Goal: Task Accomplishment & Management: Manage account settings

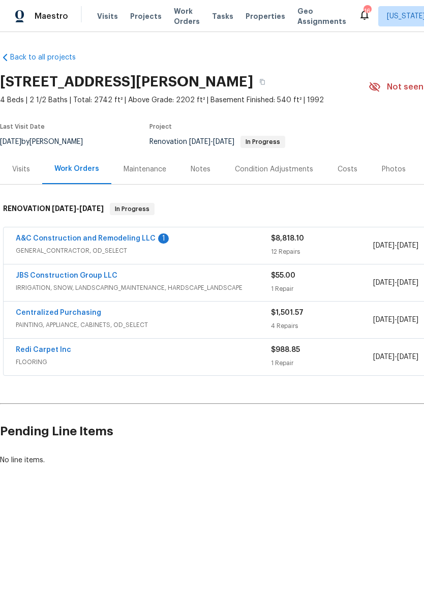
click at [45, 240] on link "A&C Construction and Remodeling LLC" at bounding box center [86, 238] width 140 height 7
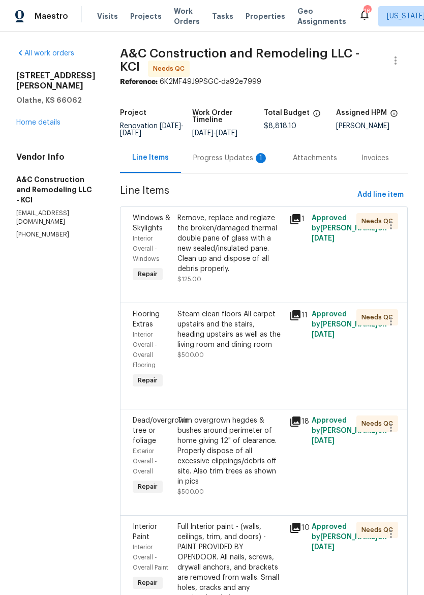
click at [246, 159] on div "Progress Updates 1" at bounding box center [230, 158] width 75 height 10
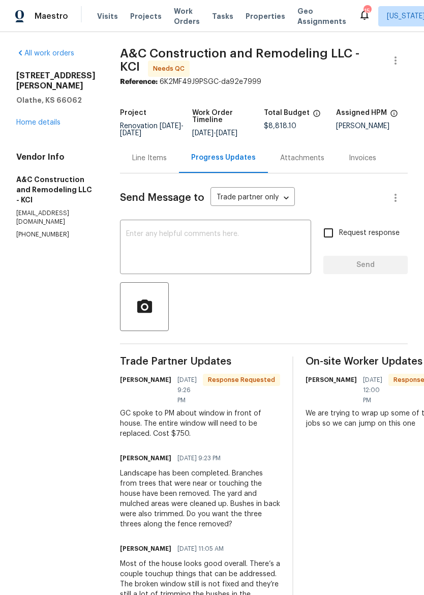
click at [167, 163] on div "Line Items" at bounding box center [149, 158] width 35 height 10
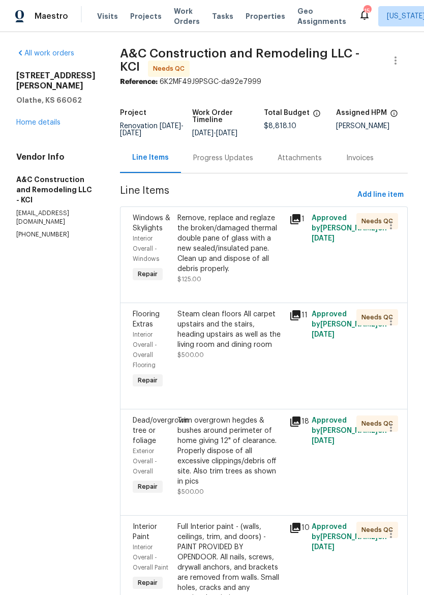
click at [258, 265] on div "Remove, replace and reglaze the broken/damaged thermal double pane of glass wit…" at bounding box center [231, 243] width 106 height 61
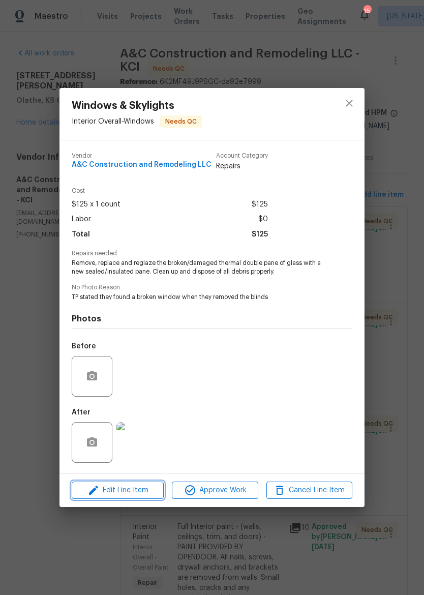
click at [93, 490] on icon "button" at bounding box center [94, 490] width 12 height 12
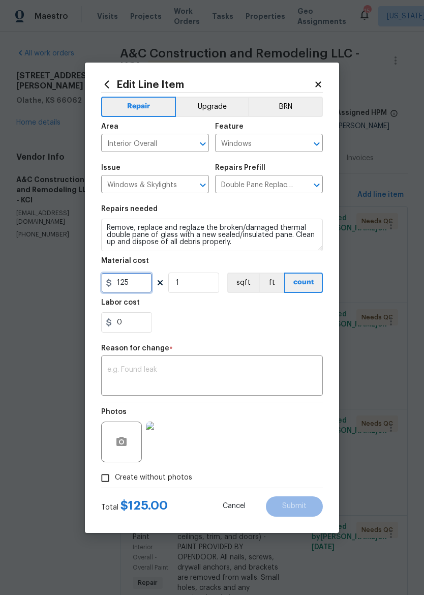
click at [134, 282] on input "125" at bounding box center [126, 283] width 51 height 20
click at [299, 332] on div "0" at bounding box center [212, 322] width 222 height 20
type input "750"
click at [112, 478] on input "Create without photos" at bounding box center [105, 478] width 19 height 19
checkbox input "false"
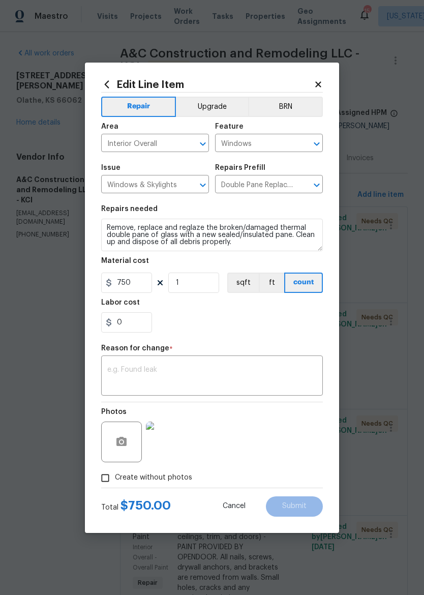
click at [114, 375] on textarea at bounding box center [212, 376] width 210 height 21
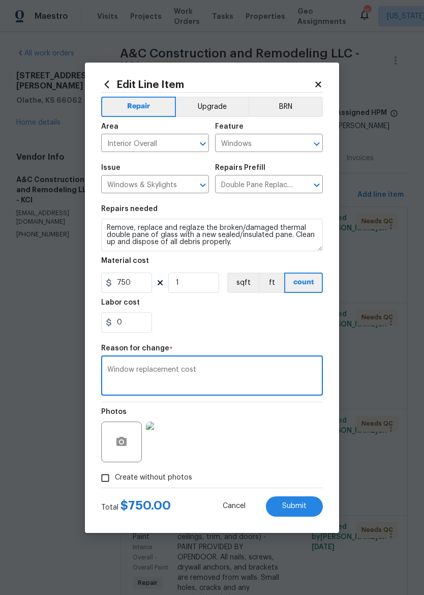
type textarea "Window replacement cost"
click at [273, 324] on div "0" at bounding box center [212, 322] width 222 height 20
click at [301, 512] on button "Submit" at bounding box center [294, 507] width 57 height 20
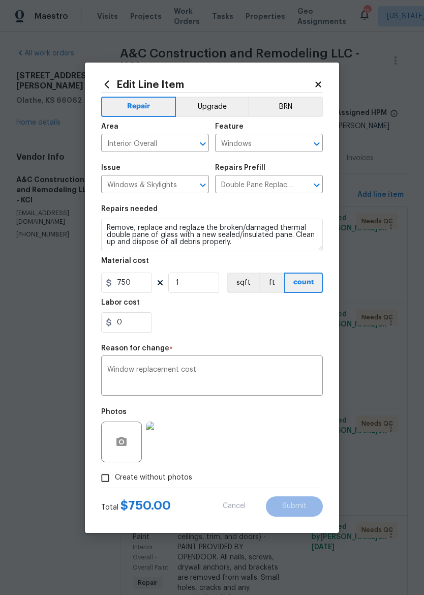
type input "125"
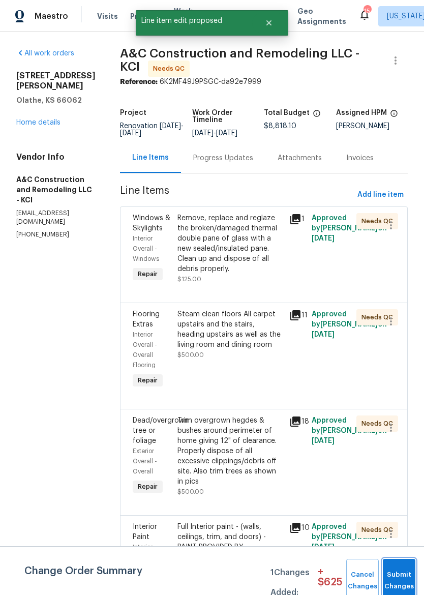
click at [412, 575] on button "Submit Changes" at bounding box center [399, 581] width 33 height 44
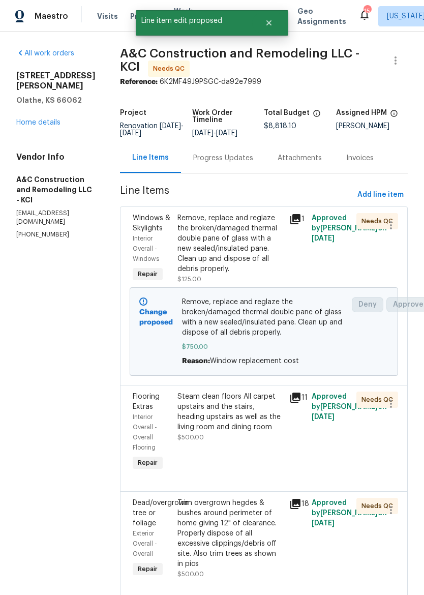
click at [27, 119] on link "Home details" at bounding box center [38, 122] width 44 height 7
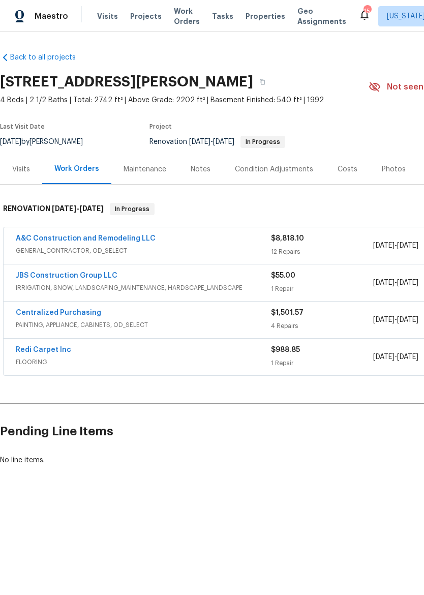
click at [236, 324] on span "PAINTING, APPLIANCE, CABINETS, OD_SELECT" at bounding box center [143, 325] width 255 height 10
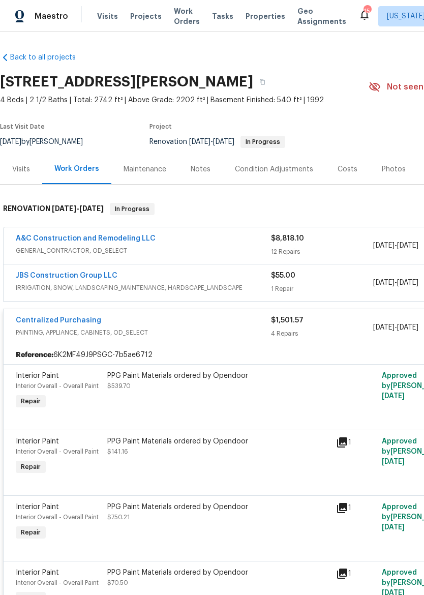
click at [238, 397] on div "PPG Paint Materials ordered by Opendoor $539.70" at bounding box center [218, 391] width 229 height 47
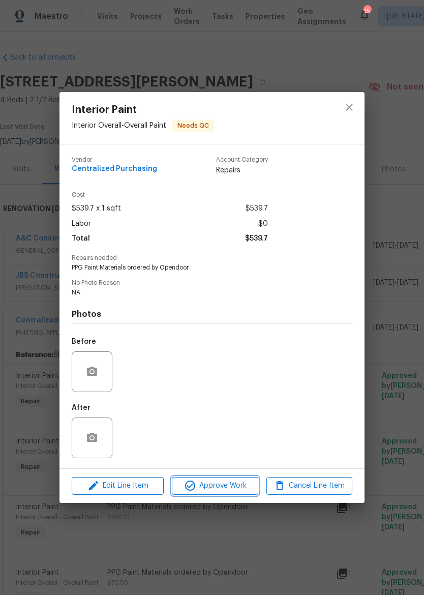
click at [229, 484] on span "Approve Work" at bounding box center [215, 486] width 80 height 13
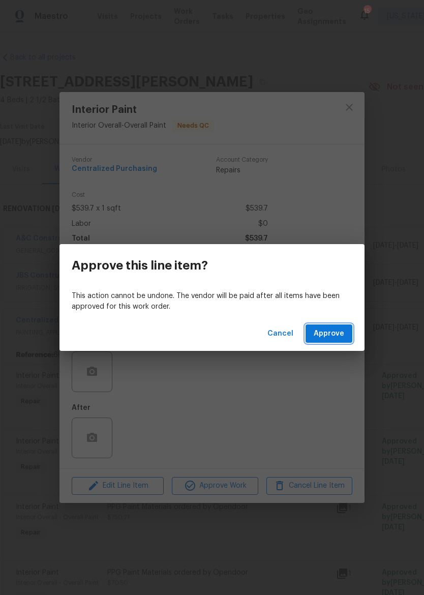
click at [335, 336] on span "Approve" at bounding box center [329, 334] width 31 height 13
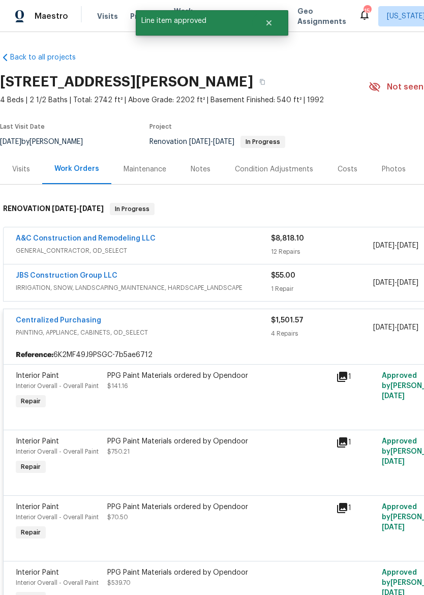
click at [249, 396] on div "PPG Paint Materials ordered by Opendoor $141.16" at bounding box center [218, 391] width 229 height 47
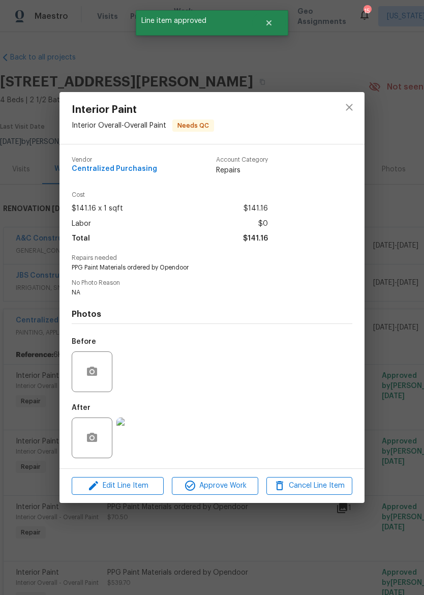
click at [234, 489] on span "Approve Work" at bounding box center [215, 486] width 80 height 13
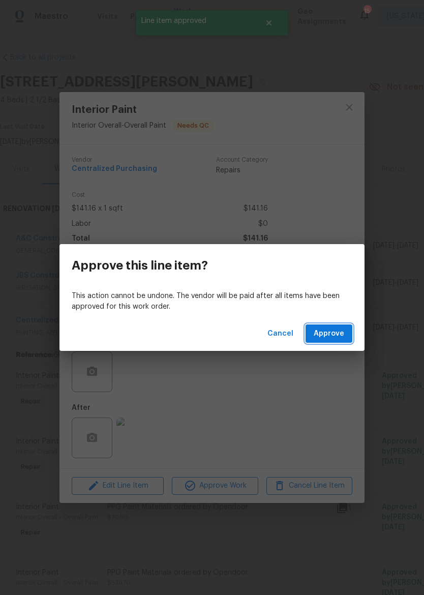
click at [341, 338] on span "Approve" at bounding box center [329, 334] width 31 height 13
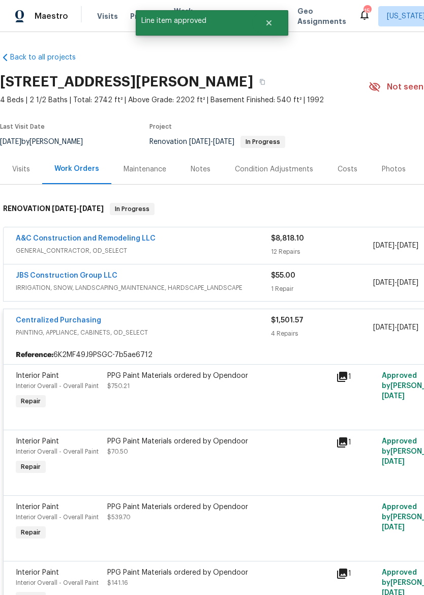
click at [232, 400] on div "PPG Paint Materials ordered by Opendoor $750.21" at bounding box center [218, 391] width 229 height 47
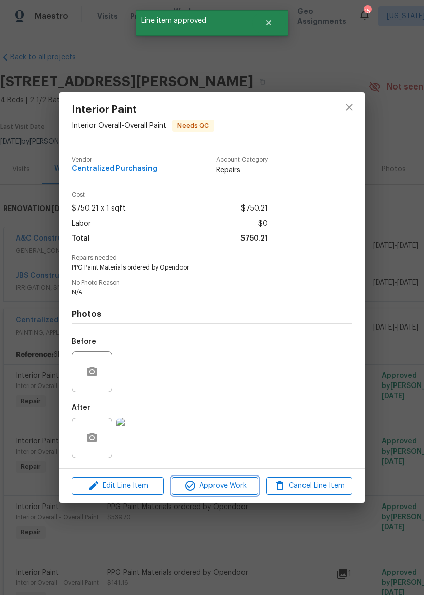
click at [239, 489] on span "Approve Work" at bounding box center [215, 486] width 80 height 13
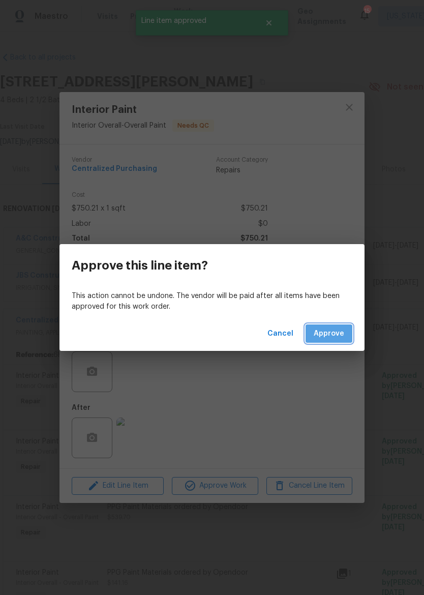
click at [337, 331] on span "Approve" at bounding box center [329, 334] width 31 height 13
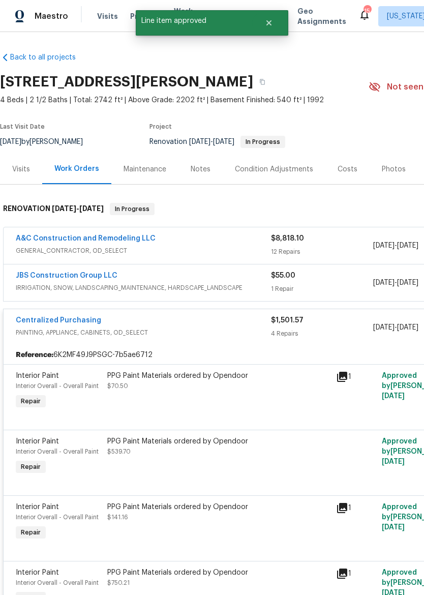
click at [234, 397] on div "PPG Paint Materials ordered by Opendoor $70.50" at bounding box center [218, 391] width 229 height 47
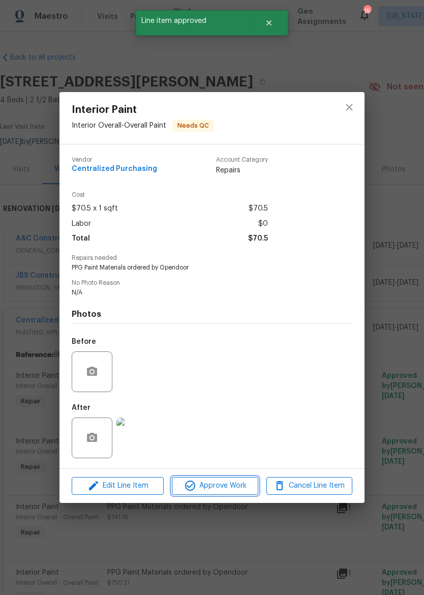
click at [229, 491] on span "Approve Work" at bounding box center [215, 486] width 80 height 13
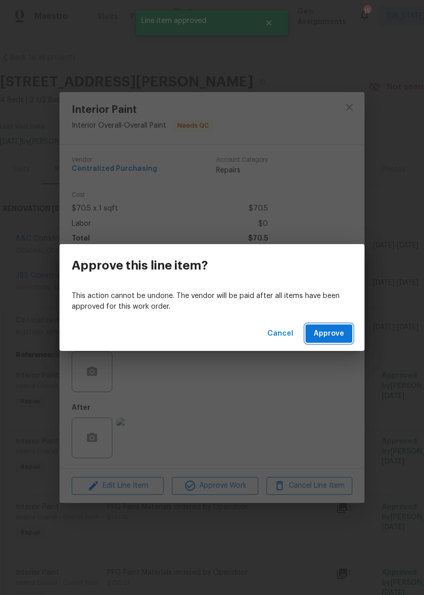
click at [338, 334] on span "Approve" at bounding box center [329, 334] width 31 height 13
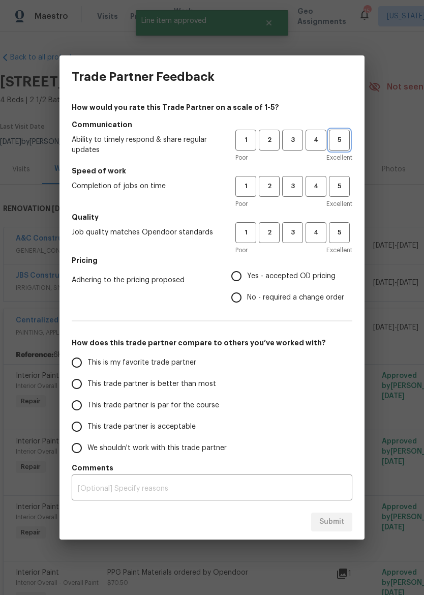
click at [339, 140] on span "5" at bounding box center [339, 140] width 19 height 12
click at [340, 182] on span "5" at bounding box center [339, 187] width 19 height 12
click at [342, 241] on button "5" at bounding box center [339, 232] width 21 height 21
click at [308, 282] on label "Yes - accepted OD pricing" at bounding box center [285, 276] width 119 height 21
click at [247, 282] on input "Yes - accepted OD pricing" at bounding box center [236, 276] width 21 height 21
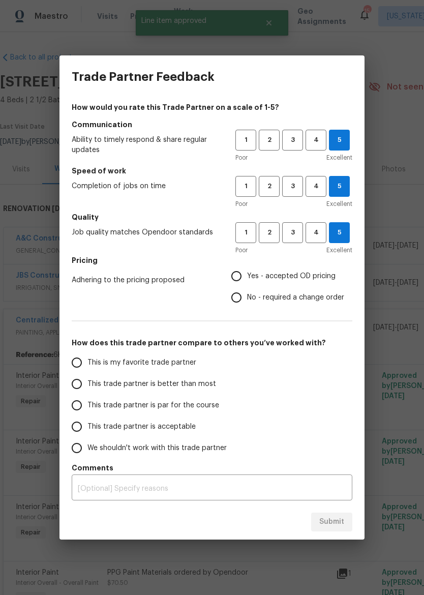
radio input "true"
click at [74, 382] on input "This trade partner is better than most" at bounding box center [76, 383] width 21 height 21
click at [328, 530] on button "Submit" at bounding box center [331, 522] width 41 height 19
radio input "true"
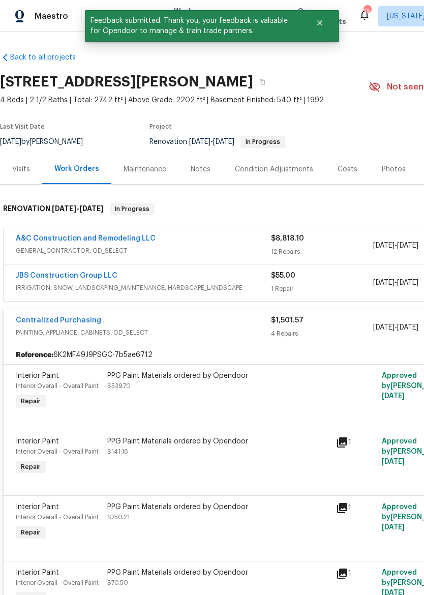
click at [229, 322] on div "Centralized Purchasing" at bounding box center [143, 321] width 255 height 12
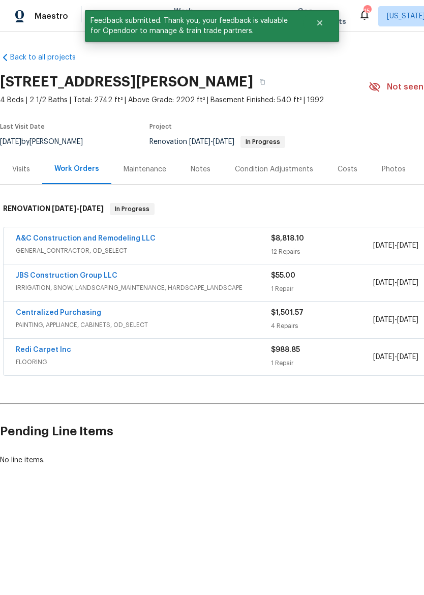
click at [230, 280] on div "JBS Construction Group LLC" at bounding box center [143, 277] width 255 height 12
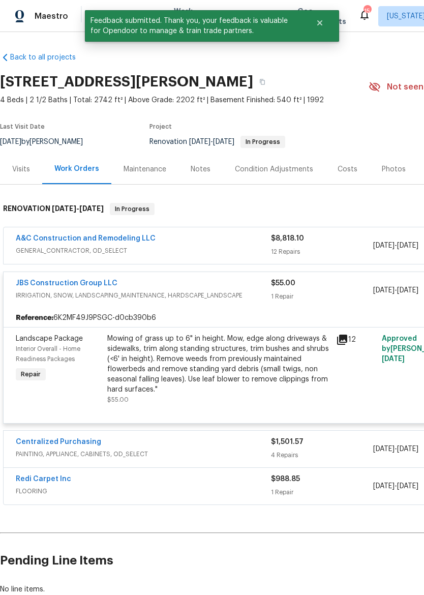
click at [232, 365] on div "Mowing of grass up to 6" in height. Mow, edge along driveways & sidewalks, trim…" at bounding box center [218, 364] width 223 height 61
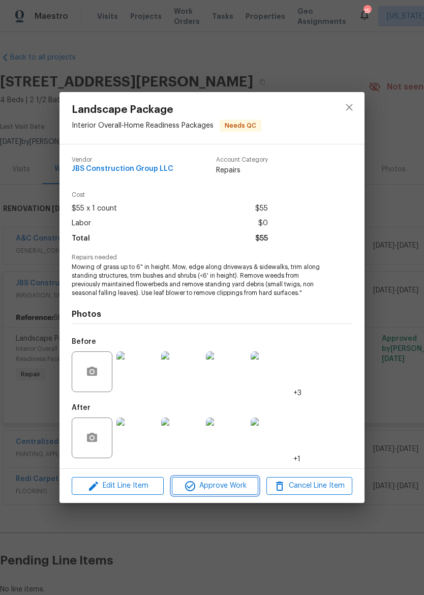
click at [232, 486] on span "Approve Work" at bounding box center [215, 486] width 80 height 13
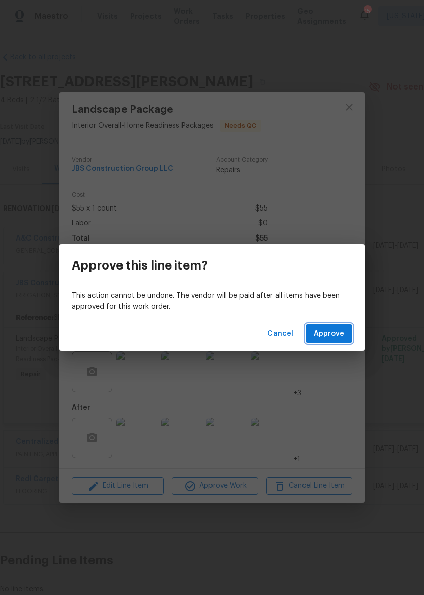
click at [337, 331] on span "Approve" at bounding box center [329, 334] width 31 height 13
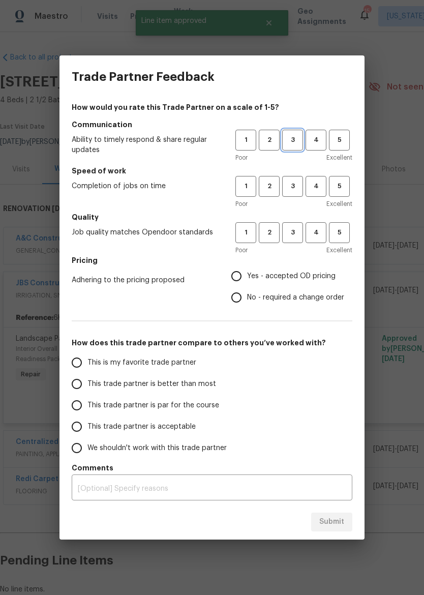
click at [291, 137] on span "3" at bounding box center [292, 140] width 19 height 12
click at [292, 187] on span "3" at bounding box center [292, 187] width 19 height 12
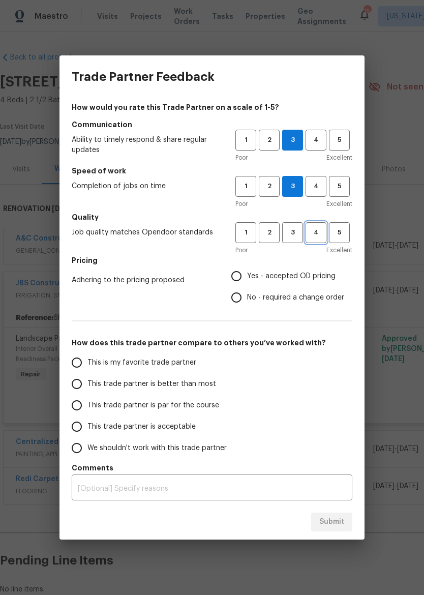
click at [312, 236] on span "4" at bounding box center [316, 233] width 19 height 12
click at [296, 279] on span "Yes - accepted OD pricing" at bounding box center [291, 276] width 89 height 11
click at [247, 279] on input "Yes - accepted OD pricing" at bounding box center [236, 276] width 21 height 21
radio input "true"
click at [82, 387] on input "This trade partner is better than most" at bounding box center [76, 383] width 21 height 21
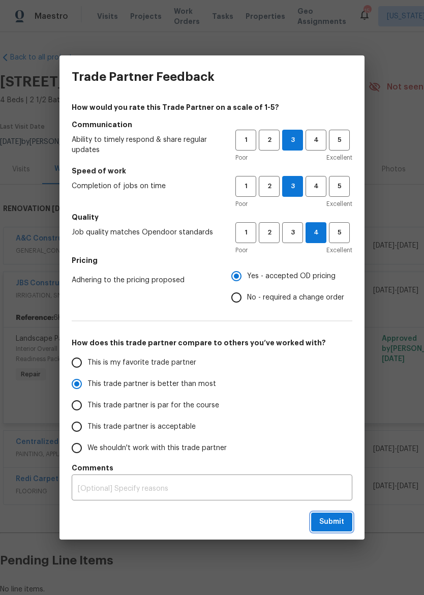
click at [336, 519] on span "Submit" at bounding box center [332, 522] width 25 height 13
radio input "true"
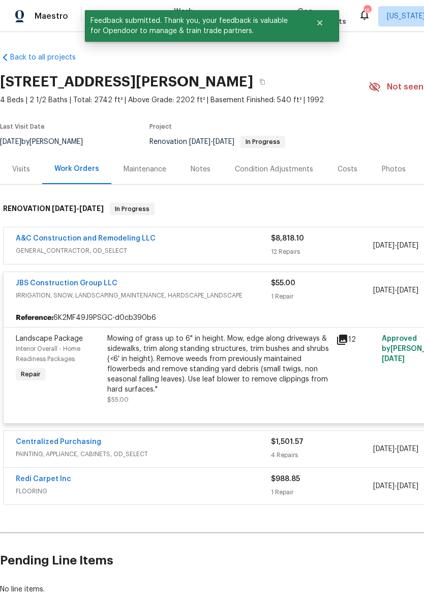
click at [229, 359] on div "Mowing of grass up to 6" in height. Mow, edge along driveways & sidewalks, trim…" at bounding box center [218, 364] width 223 height 61
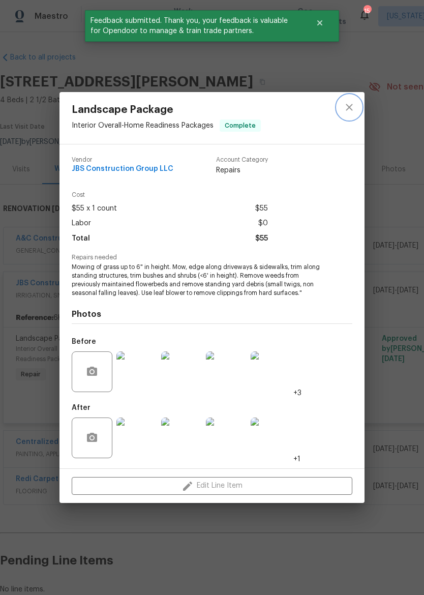
click at [355, 115] on button "close" at bounding box center [349, 107] width 24 height 24
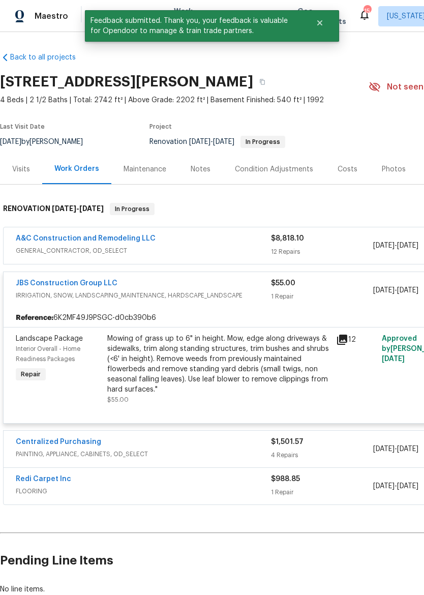
click at [234, 292] on span "IRRIGATION, SNOW, LANDSCAPING_MAINTENANCE, HARDSCAPE_LANDSCAPE" at bounding box center [143, 296] width 255 height 10
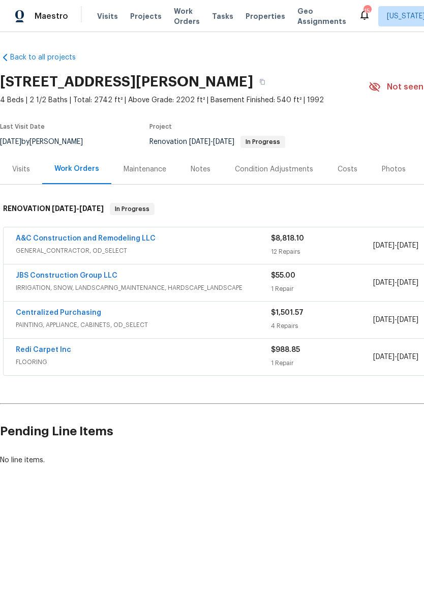
click at [220, 246] on span "GENERAL_CONTRACTOR, OD_SELECT" at bounding box center [143, 251] width 255 height 10
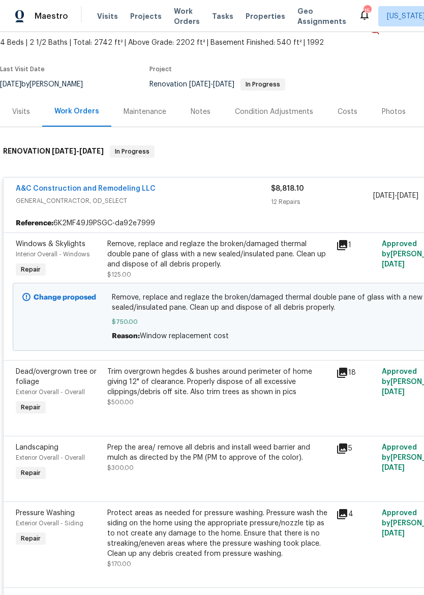
scroll to position [57, 0]
click at [272, 266] on div "Remove, replace and reglaze the broken/damaged thermal double pane of glass wit…" at bounding box center [218, 254] width 223 height 31
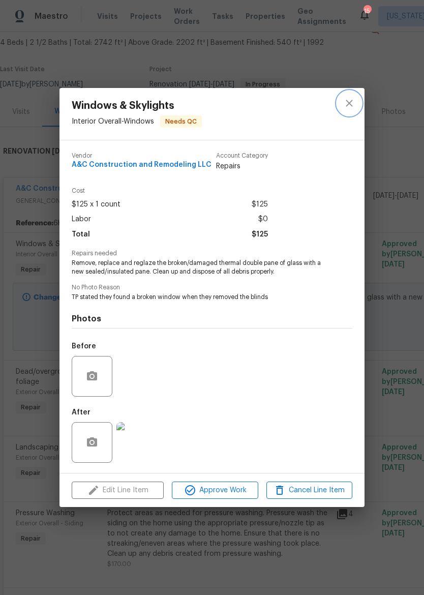
click at [346, 103] on icon "close" at bounding box center [349, 103] width 12 height 12
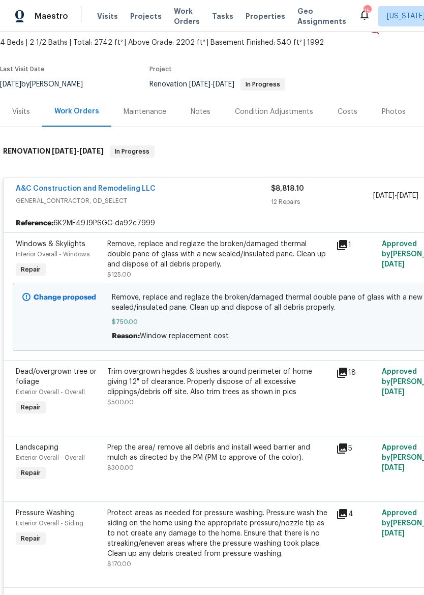
click at [264, 411] on div "Trim overgrown hegdes & bushes around perimeter of home giving 12" of clearance…" at bounding box center [218, 392] width 229 height 57
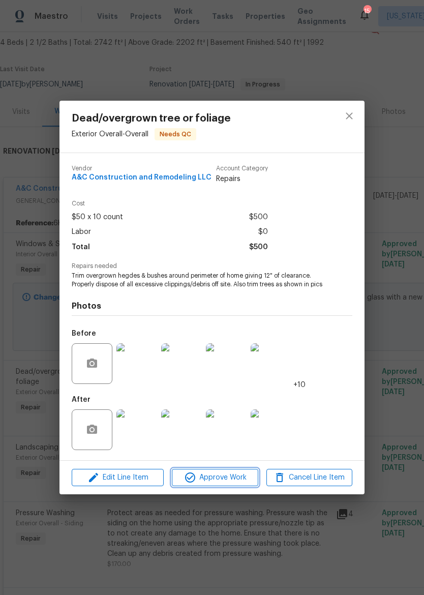
click at [254, 484] on span "Approve Work" at bounding box center [215, 478] width 80 height 13
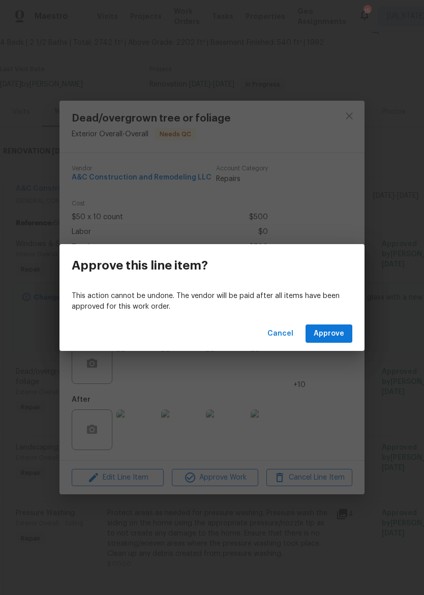
click at [333, 342] on button "Approve" at bounding box center [329, 334] width 47 height 19
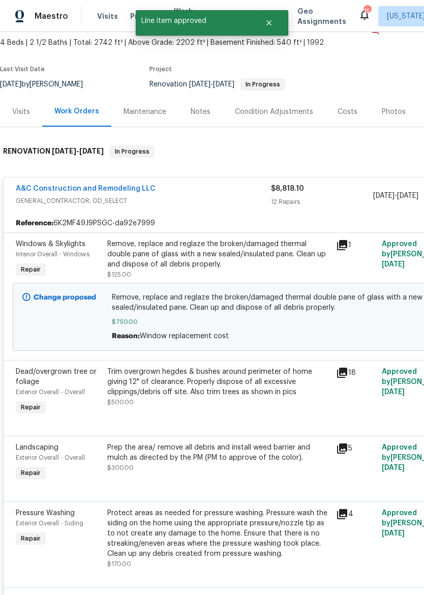
scroll to position [0, 0]
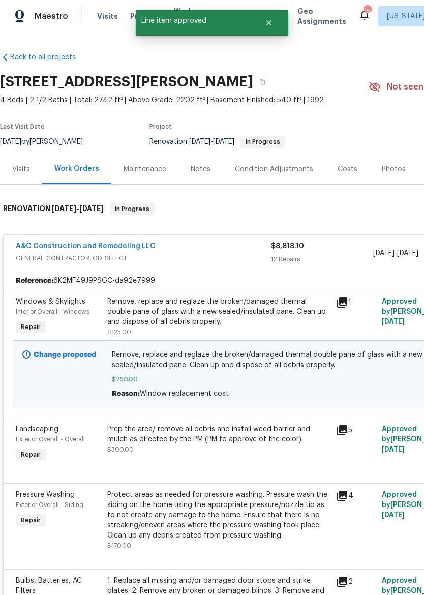
click at [259, 454] on div "Prep the area/ remove all debris and install weed barrier and mulch as directed…" at bounding box center [218, 439] width 223 height 31
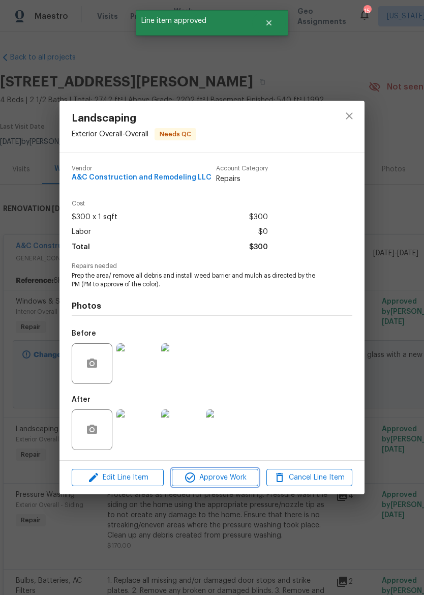
click at [237, 471] on button "Approve Work" at bounding box center [215, 478] width 86 height 18
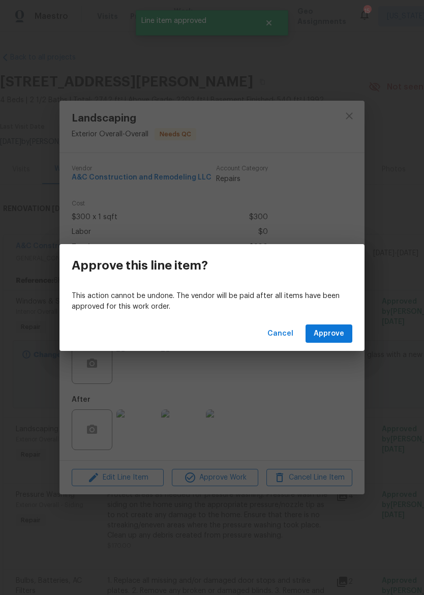
click at [333, 335] on span "Approve" at bounding box center [329, 334] width 31 height 13
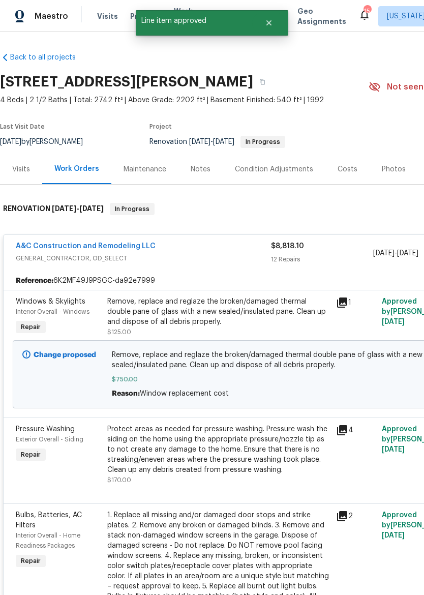
click at [257, 452] on div "Protect areas as needed for pressure washing. Pressure wash the siding on the h…" at bounding box center [218, 449] width 223 height 51
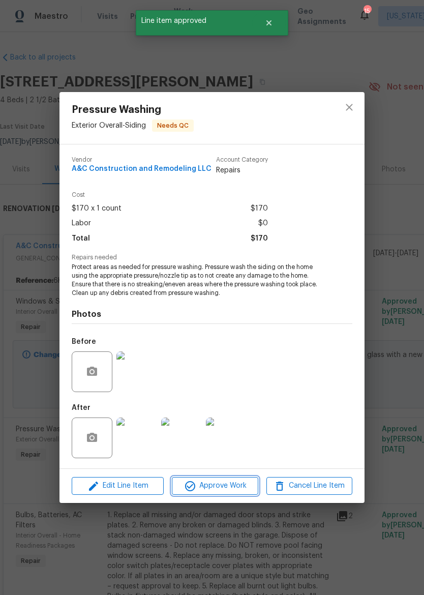
click at [236, 484] on span "Approve Work" at bounding box center [215, 486] width 80 height 13
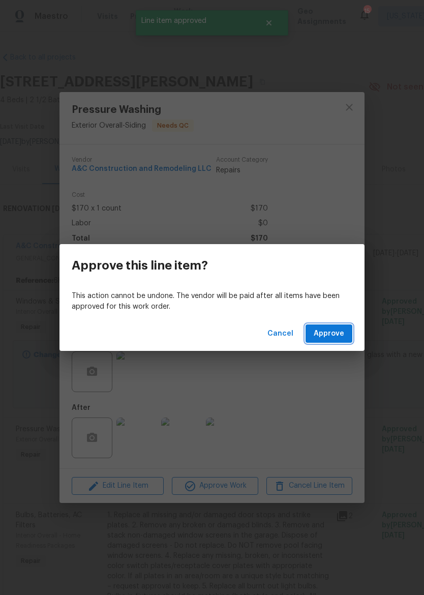
click at [341, 330] on span "Approve" at bounding box center [329, 334] width 31 height 13
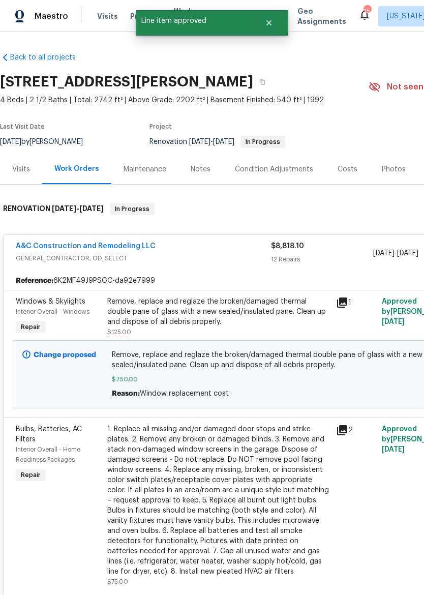
click at [245, 465] on div "1. Replace all missing and/or damaged door stops and strike plates. 2. Remove a…" at bounding box center [218, 500] width 223 height 153
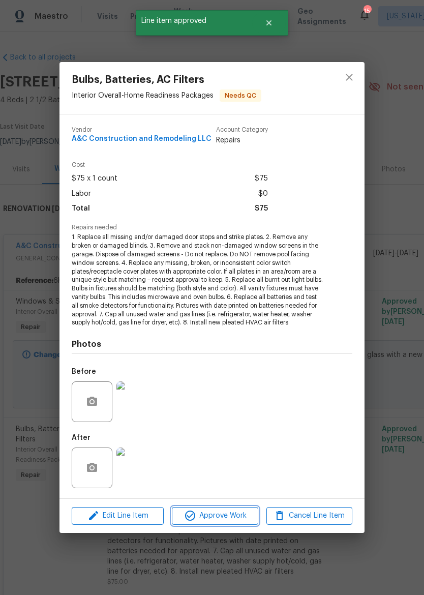
click at [236, 515] on span "Approve Work" at bounding box center [215, 516] width 80 height 13
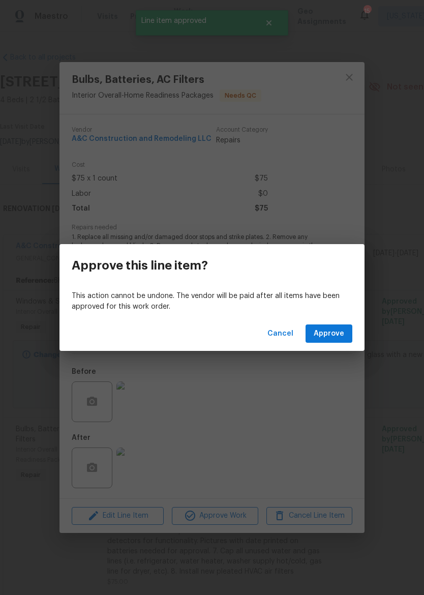
click at [336, 340] on button "Approve" at bounding box center [329, 334] width 47 height 19
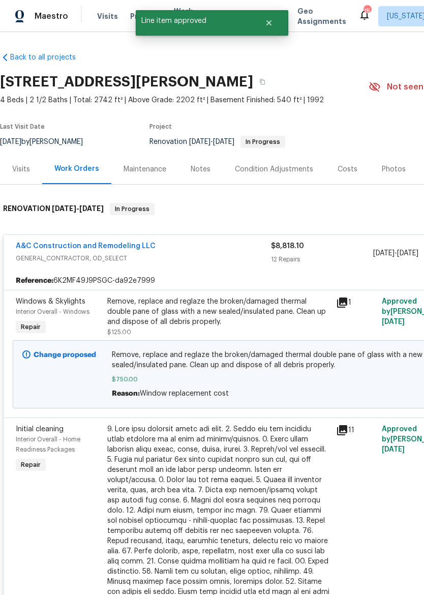
click at [255, 470] on div at bounding box center [218, 536] width 223 height 224
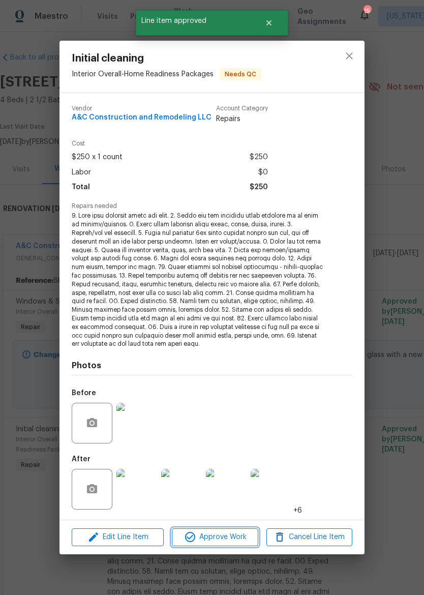
click at [242, 535] on span "Approve Work" at bounding box center [215, 537] width 80 height 13
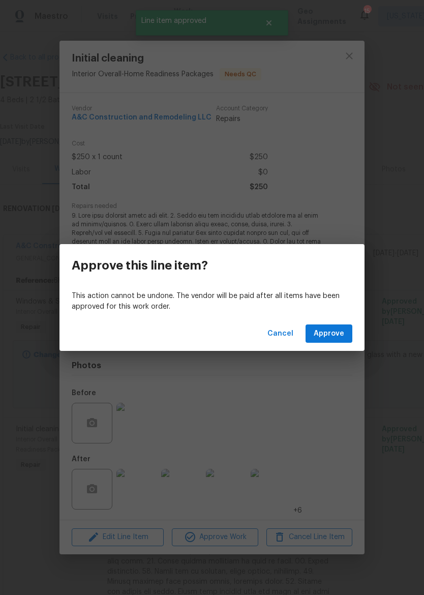
click at [332, 331] on span "Approve" at bounding box center [329, 334] width 31 height 13
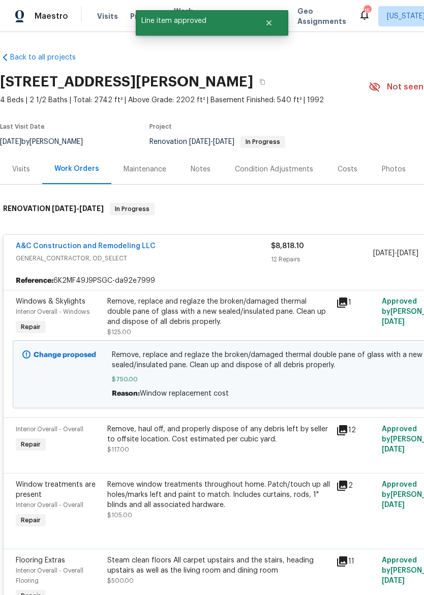
click at [257, 447] on div "Remove, haul off, and properly dispose of any debris left by seller to offsite …" at bounding box center [218, 439] width 223 height 31
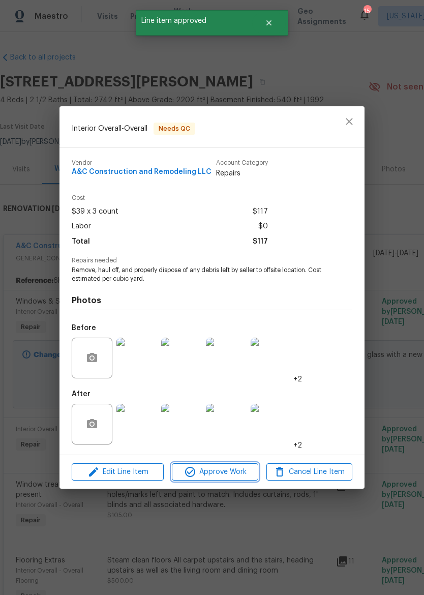
click at [241, 480] on button "Approve Work" at bounding box center [215, 473] width 86 height 18
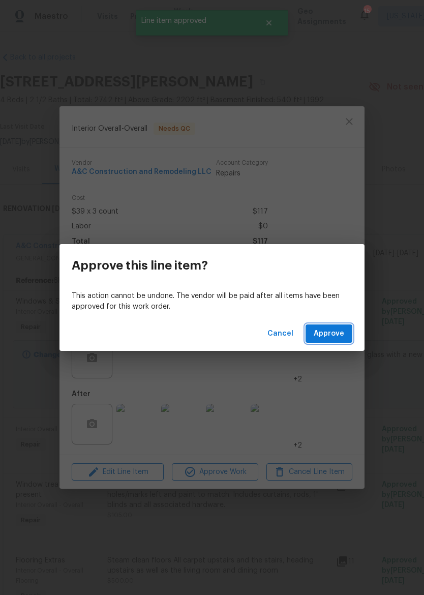
click at [328, 331] on span "Approve" at bounding box center [329, 334] width 31 height 13
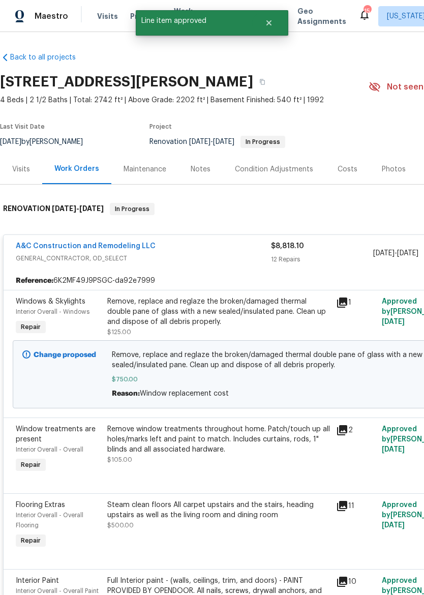
click at [254, 452] on div "Remove window treatments throughout home. Patch/touch up all holes/marks left a…" at bounding box center [218, 439] width 223 height 31
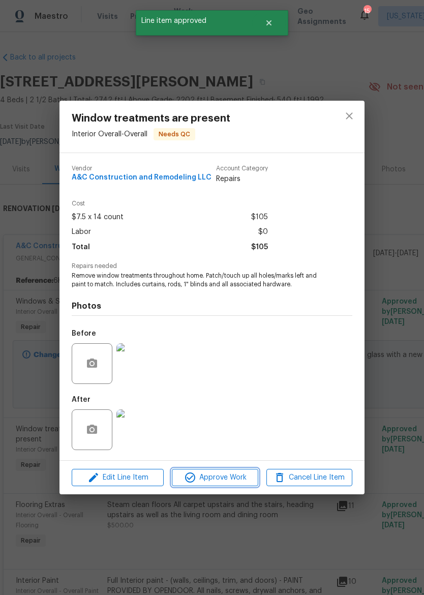
click at [237, 482] on span "Approve Work" at bounding box center [215, 478] width 80 height 13
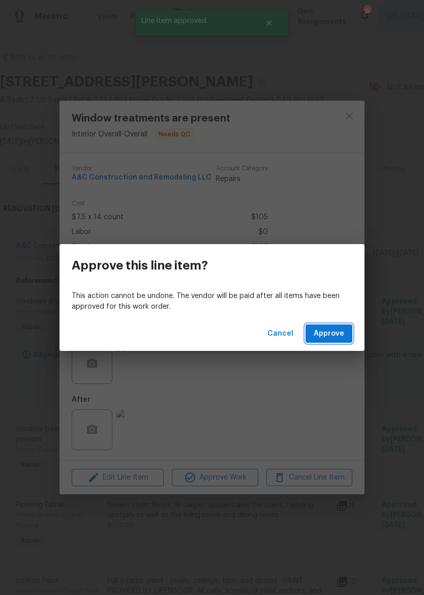
click at [335, 327] on button "Approve" at bounding box center [329, 334] width 47 height 19
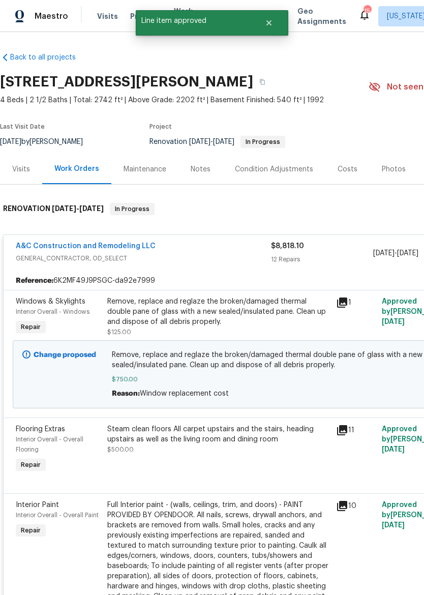
click at [257, 461] on div "Steam clean floors All carpet upstairs and the stairs, heading upstairs as well…" at bounding box center [218, 449] width 229 height 57
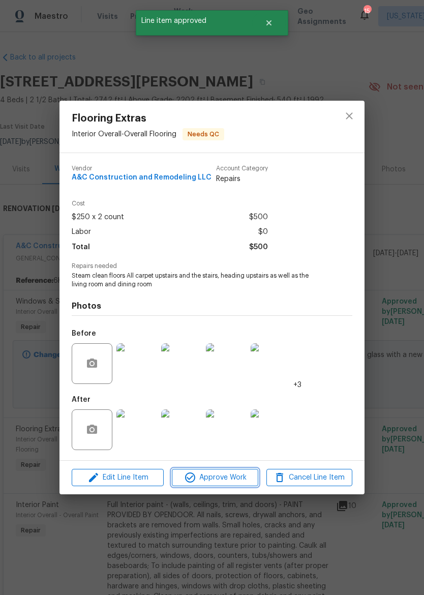
click at [225, 484] on span "Approve Work" at bounding box center [215, 478] width 80 height 13
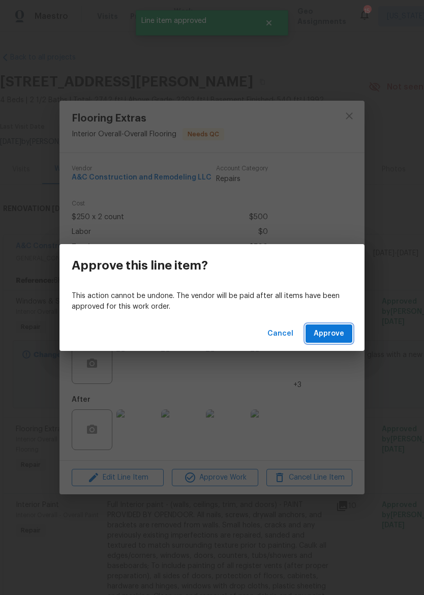
click at [339, 333] on span "Approve" at bounding box center [329, 334] width 31 height 13
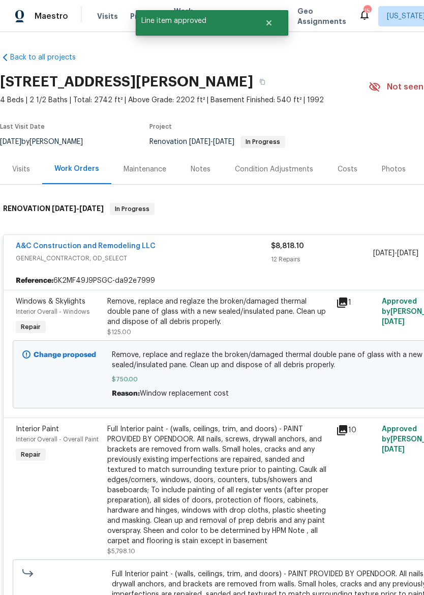
click at [251, 465] on div "Full Interior paint - (walls, ceilings, trim, and doors) - PAINT PROVIDED BY OP…" at bounding box center [218, 485] width 223 height 122
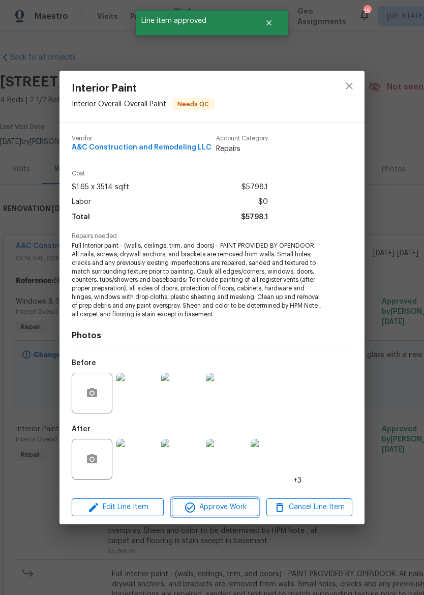
click at [240, 510] on span "Approve Work" at bounding box center [215, 507] width 80 height 13
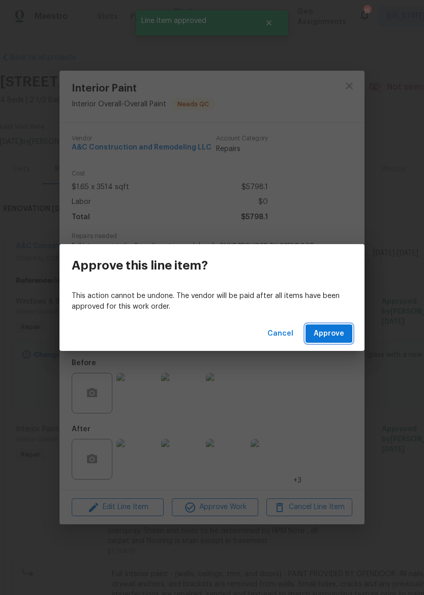
click at [332, 331] on span "Approve" at bounding box center [329, 334] width 31 height 13
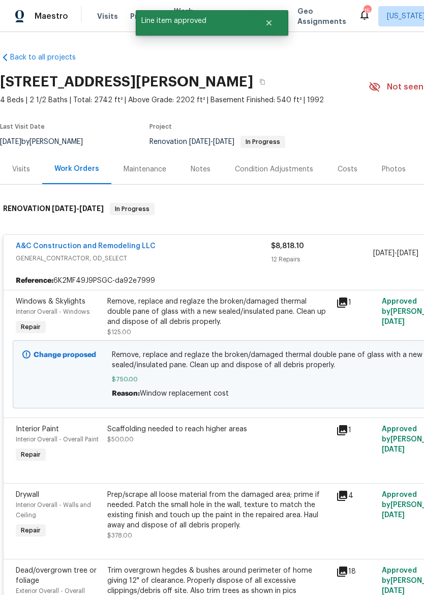
click at [254, 447] on div "Scaffolding needed to reach higher areas $500.00" at bounding box center [218, 444] width 229 height 47
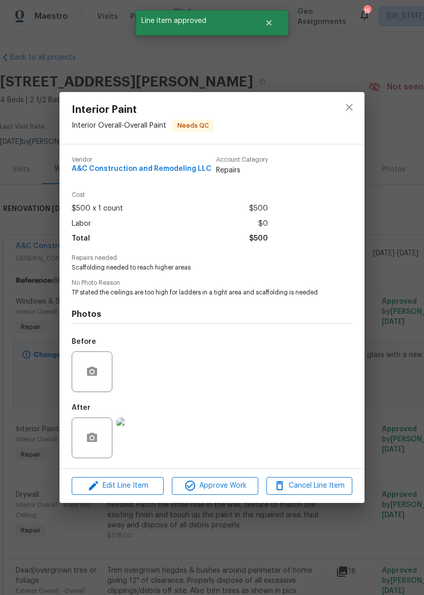
click at [242, 490] on span "Approve Work" at bounding box center [215, 486] width 80 height 13
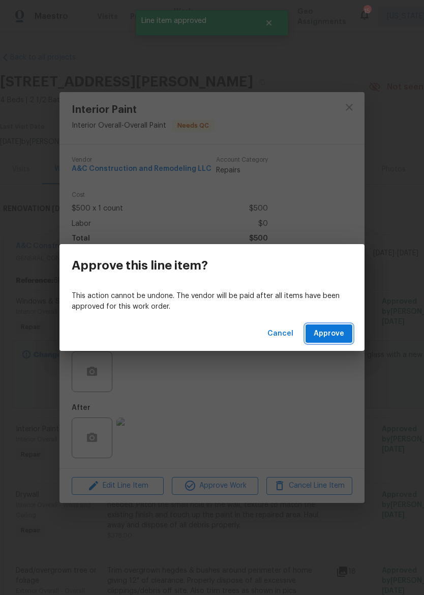
click at [335, 331] on span "Approve" at bounding box center [329, 334] width 31 height 13
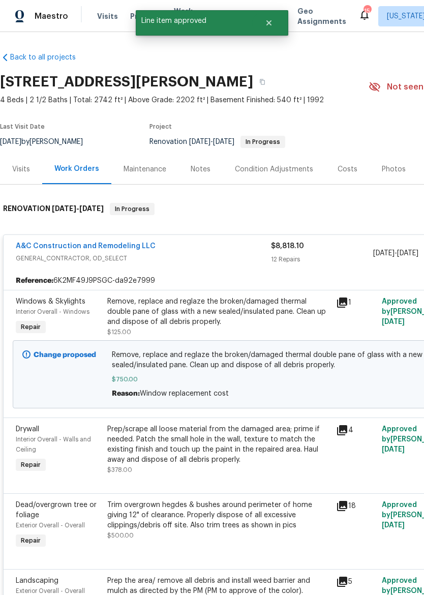
click at [261, 459] on div "Prep/scrape all loose material from the damaged area; prime if needed. Patch th…" at bounding box center [218, 444] width 223 height 41
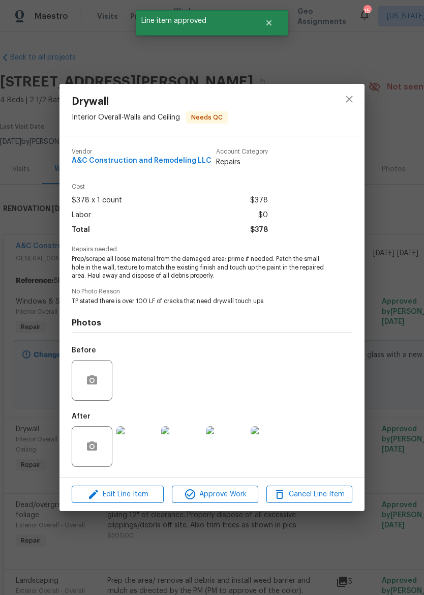
click at [241, 498] on span "Approve Work" at bounding box center [215, 494] width 80 height 13
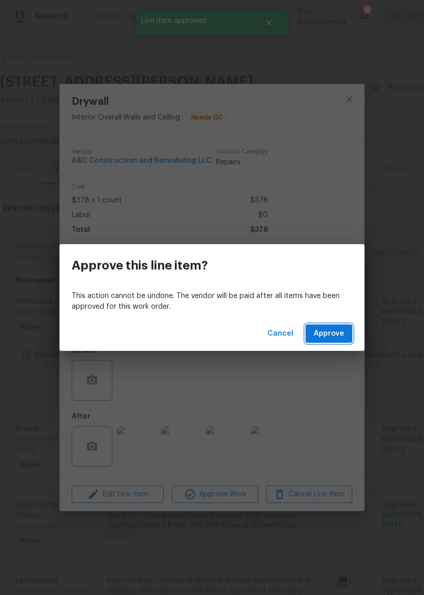
click at [332, 333] on span "Approve" at bounding box center [329, 334] width 31 height 13
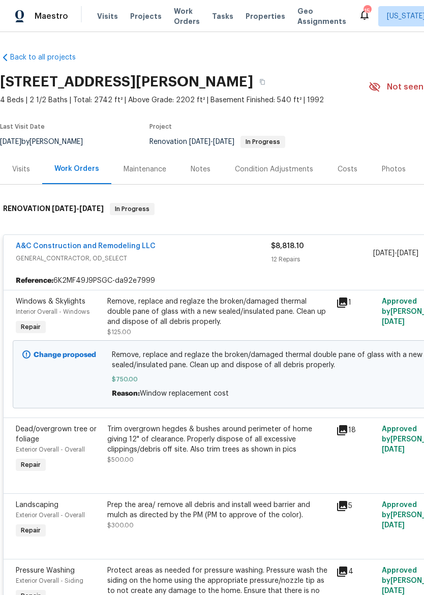
click at [264, 308] on div "Remove, replace and reglaze the broken/damaged thermal double pane of glass wit…" at bounding box center [218, 312] width 223 height 31
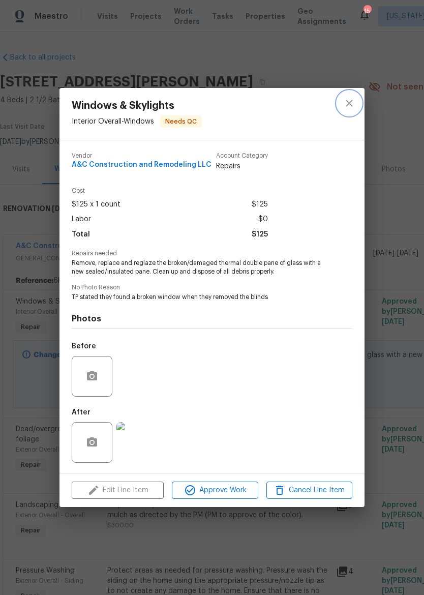
click at [349, 110] on button "close" at bounding box center [349, 103] width 24 height 24
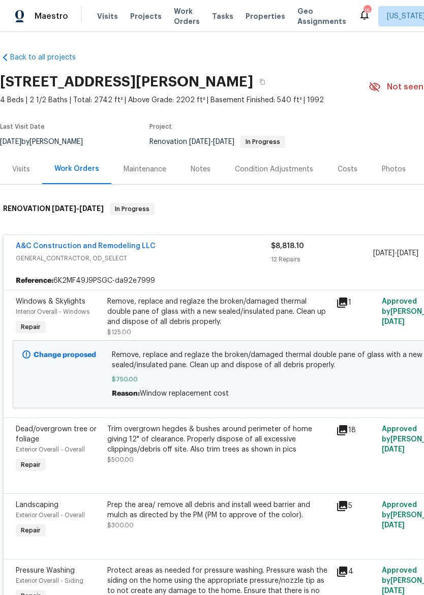
click at [248, 251] on div "A&C Construction and Remodeling LLC" at bounding box center [143, 247] width 255 height 12
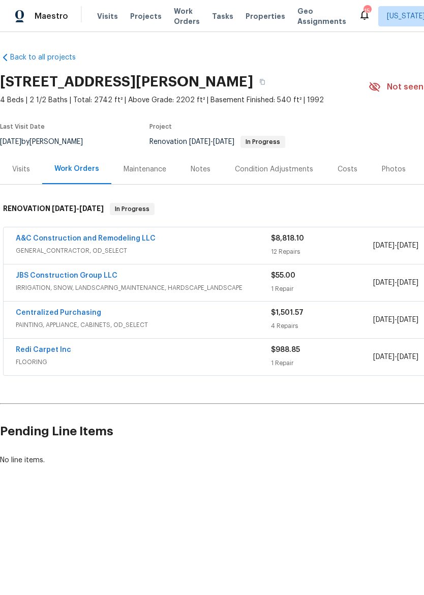
click at [394, 172] on div "Photos" at bounding box center [394, 169] width 24 height 10
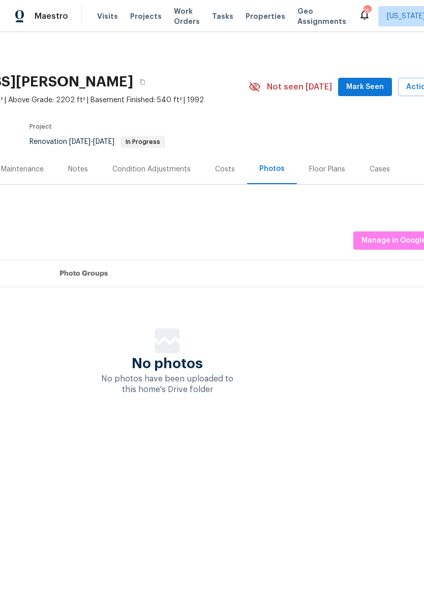
scroll to position [0, 137]
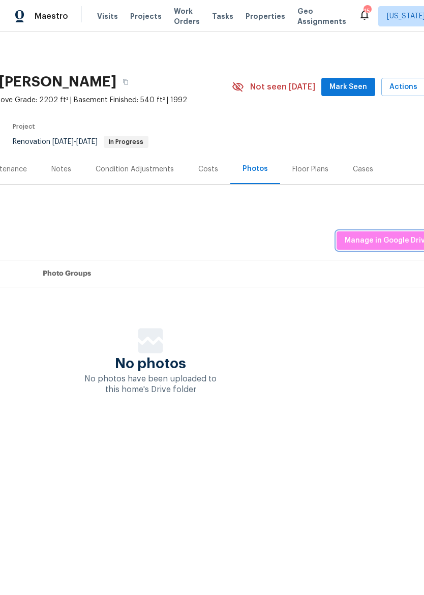
click at [406, 239] on span "Manage in Google Drive" at bounding box center [387, 241] width 85 height 13
